Goal: Task Accomplishment & Management: Manage account settings

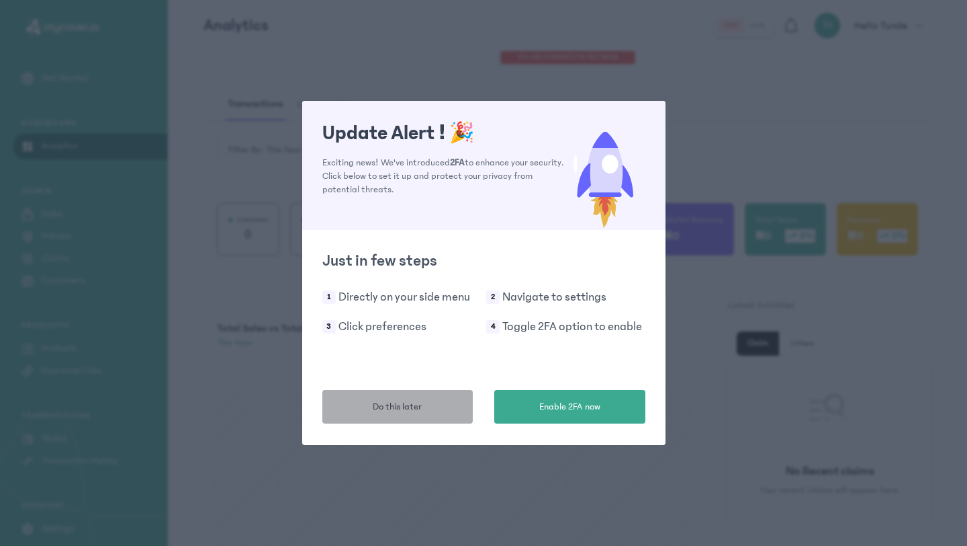
click at [404, 405] on span "Do this later" at bounding box center [397, 407] width 49 height 14
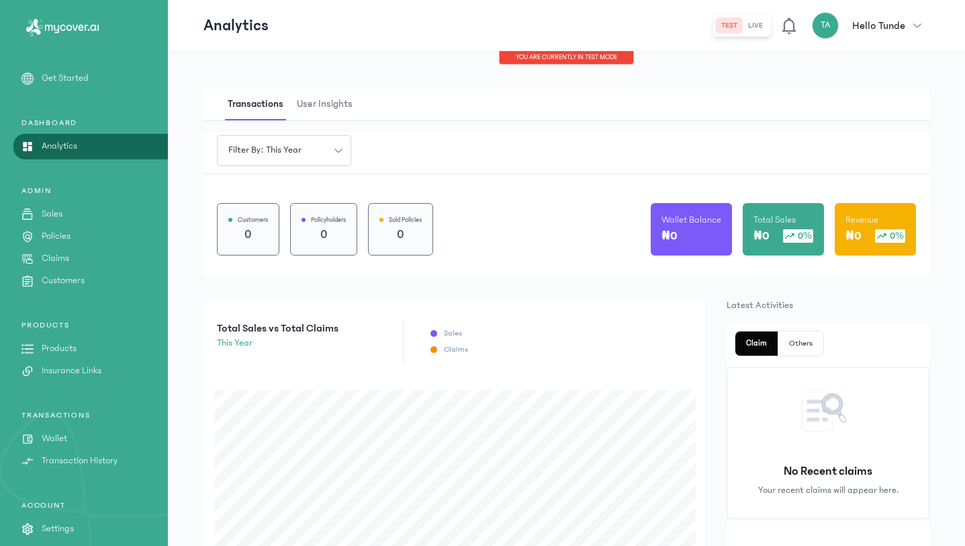
click at [761, 26] on button "live" at bounding box center [756, 25] width 26 height 16
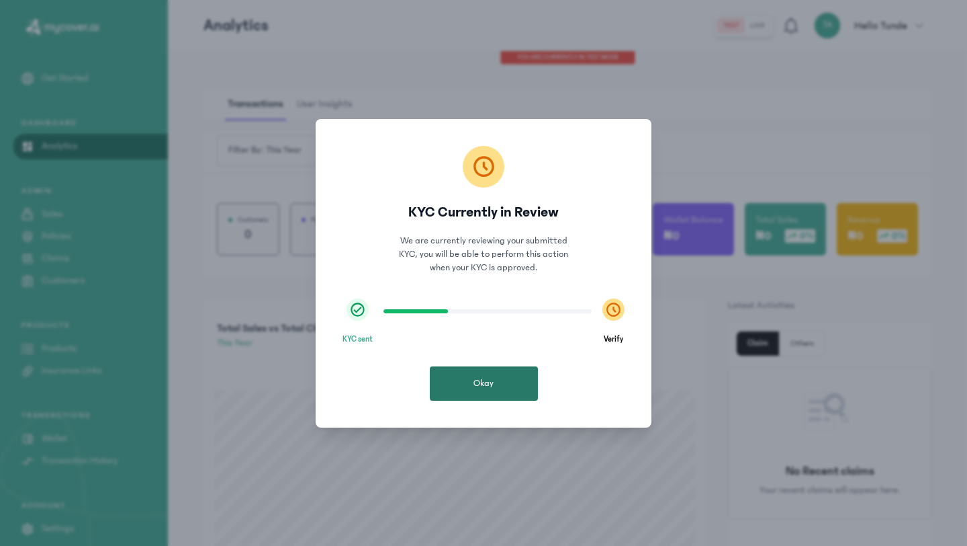
click at [513, 369] on button "Okay" at bounding box center [484, 383] width 108 height 34
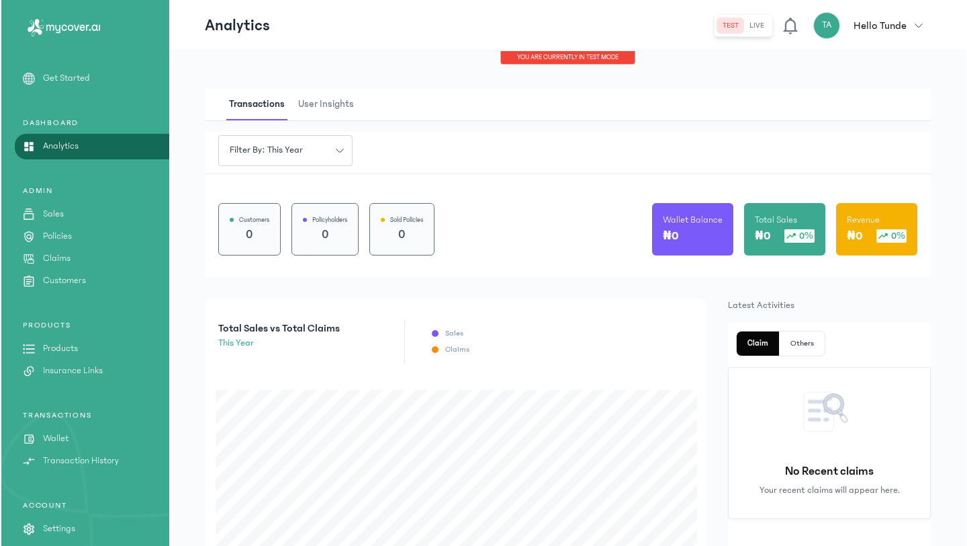
scroll to position [31, 0]
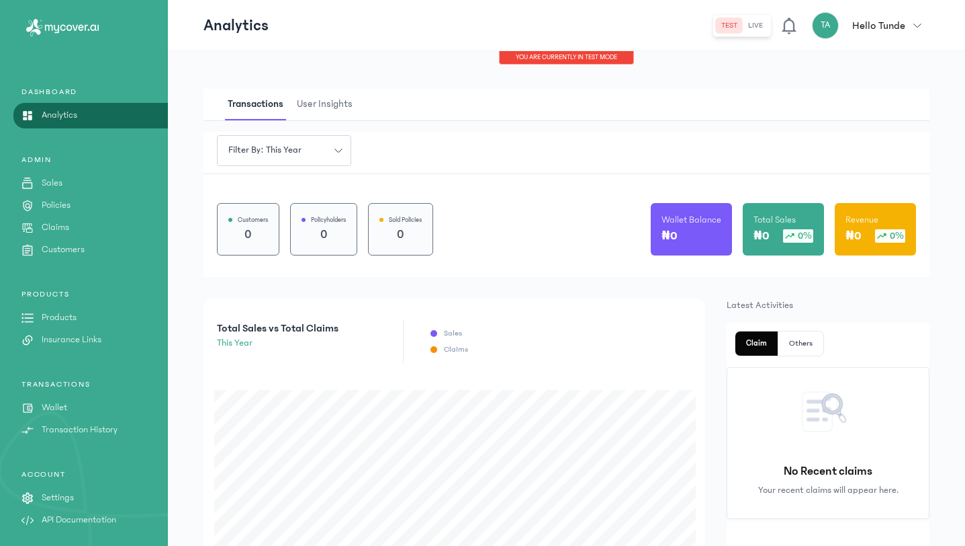
click at [61, 496] on p "Settings" at bounding box center [58, 497] width 32 height 14
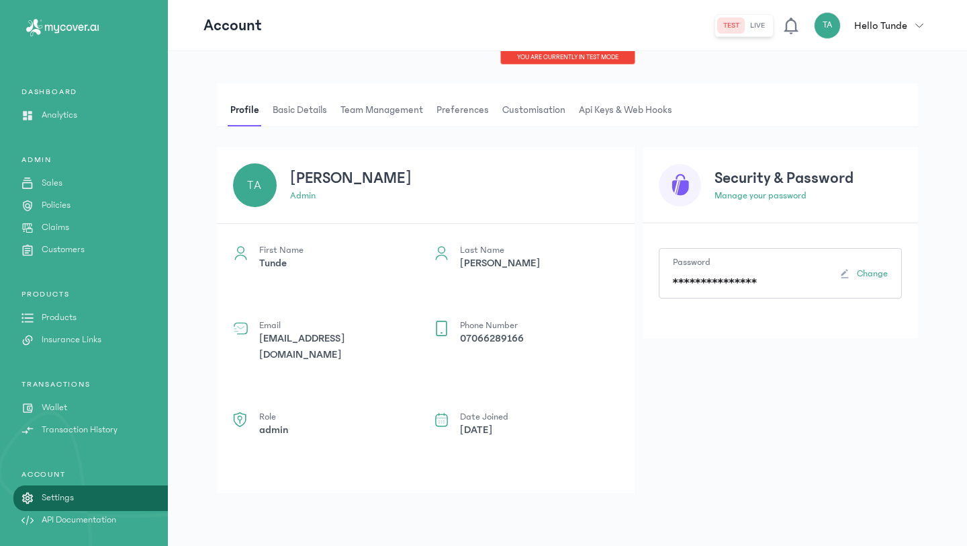
click at [395, 112] on span "Team Management" at bounding box center [382, 110] width 88 height 32
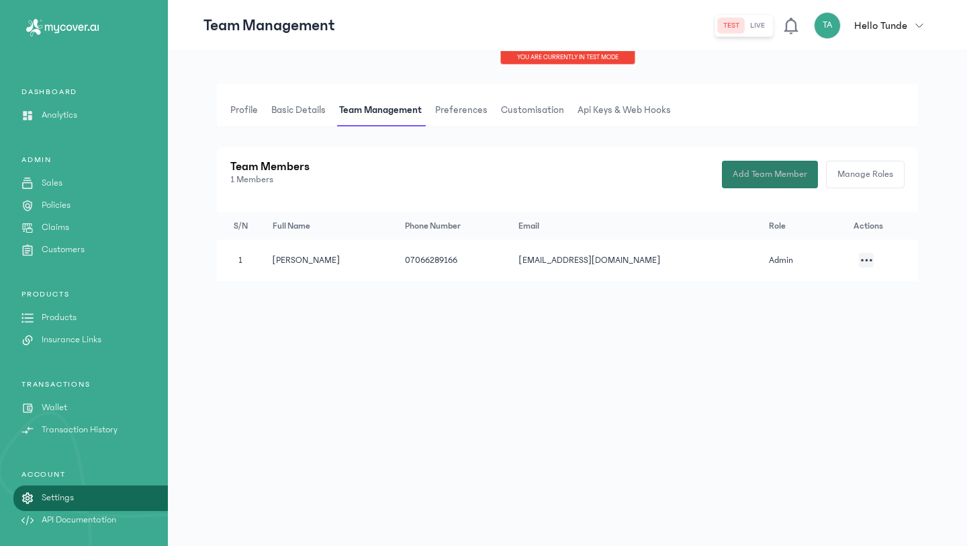
click at [740, 177] on span "Add Team Member" at bounding box center [770, 174] width 75 height 14
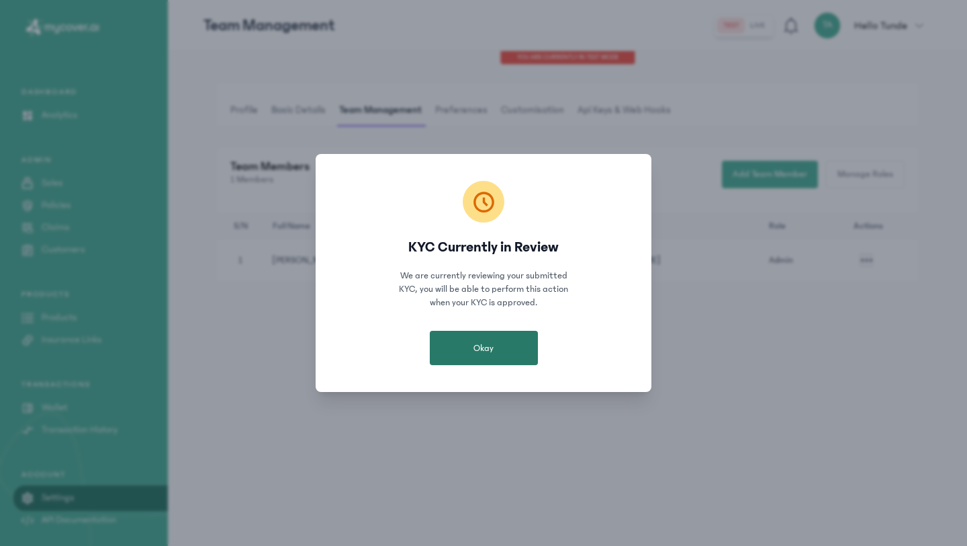
click at [486, 347] on span "Okay" at bounding box center [484, 347] width 20 height 13
